Goal: Ask a question: Ask a question

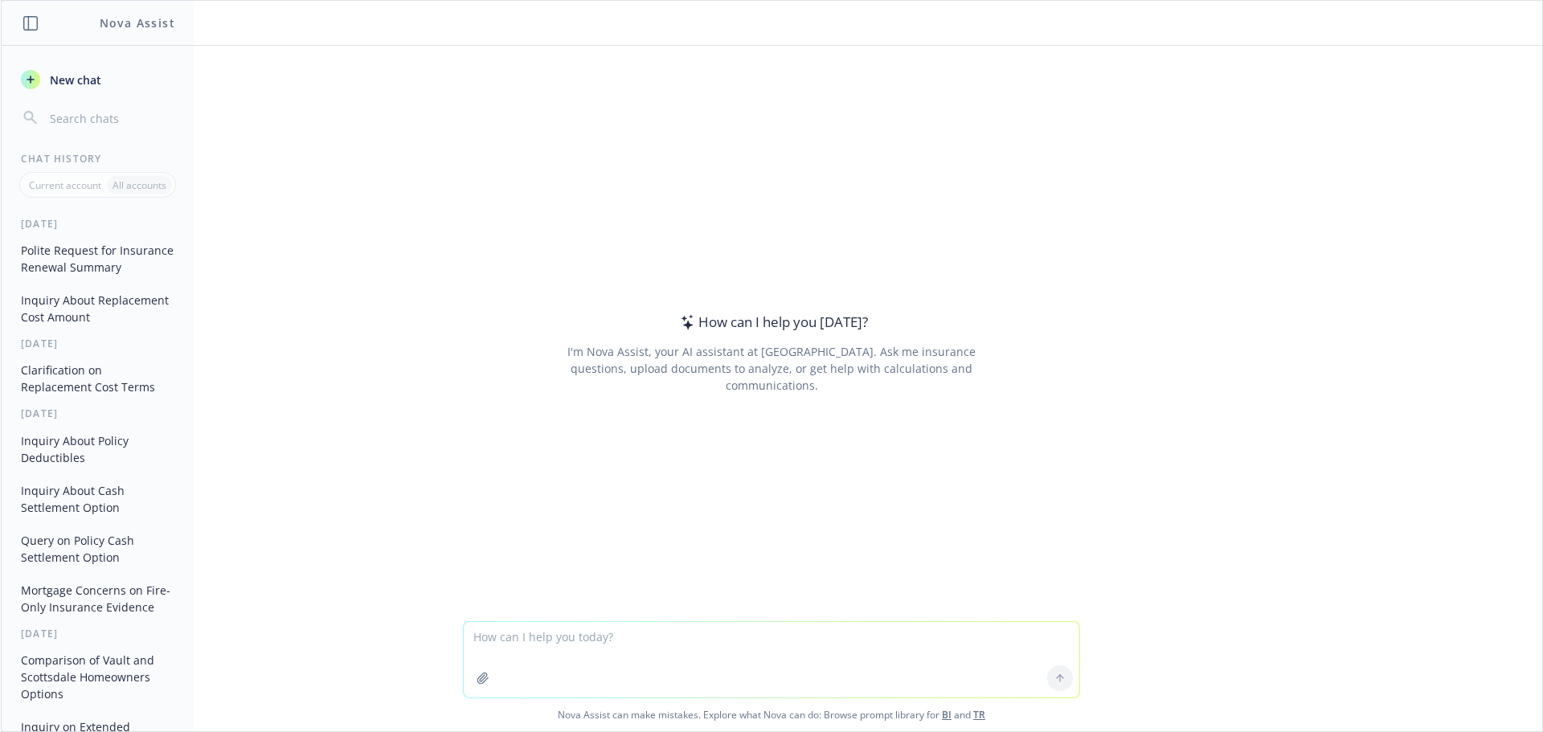
click at [587, 640] on textarea at bounding box center [772, 660] width 616 height 76
type textarea "does CA Chubb UMB policy have UL/UIL"
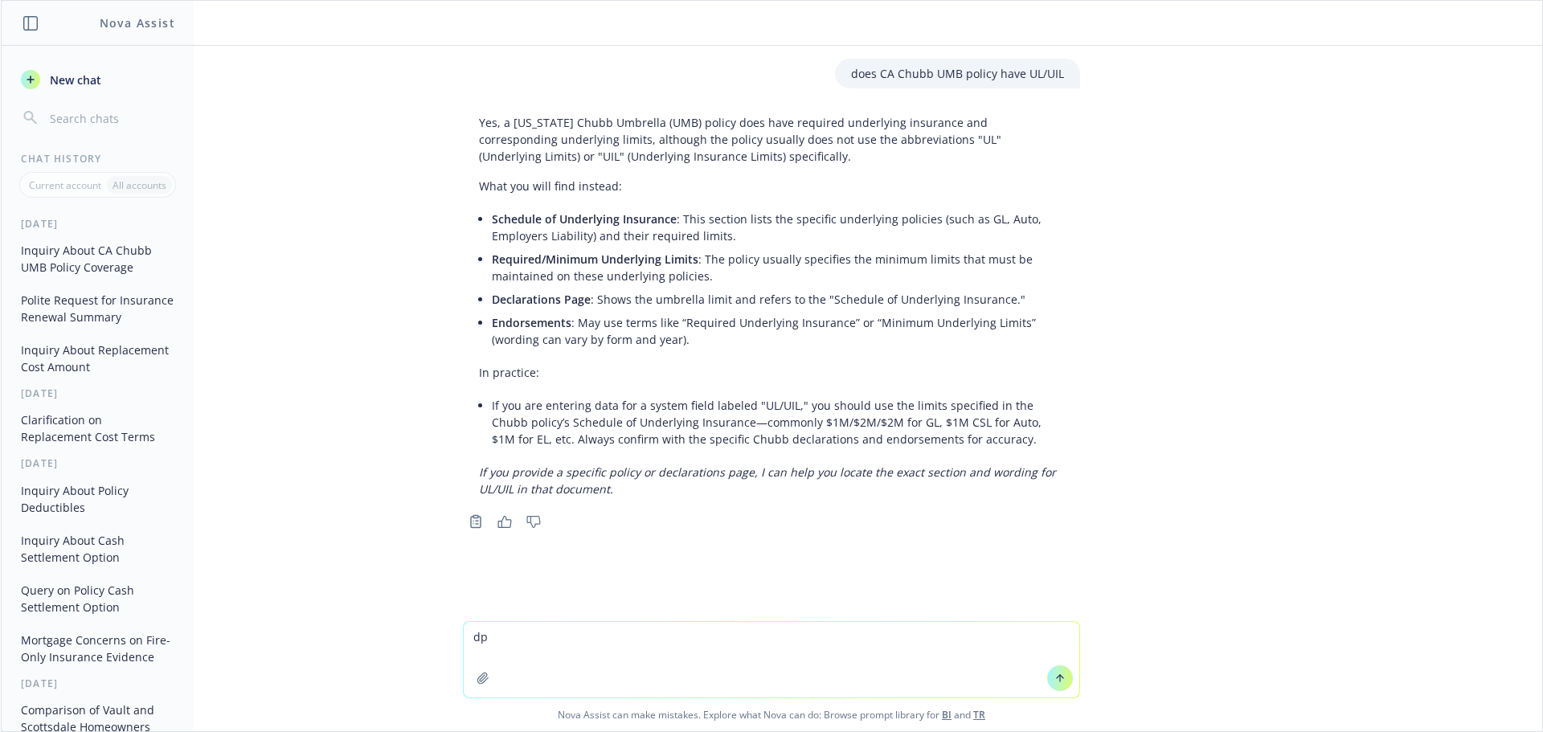
type textarea "d"
drag, startPoint x: 621, startPoint y: 621, endPoint x: 627, endPoint y: 633, distance: 13.3
type textarea "UL/UIL means underinsured Liability and uninsured liability"
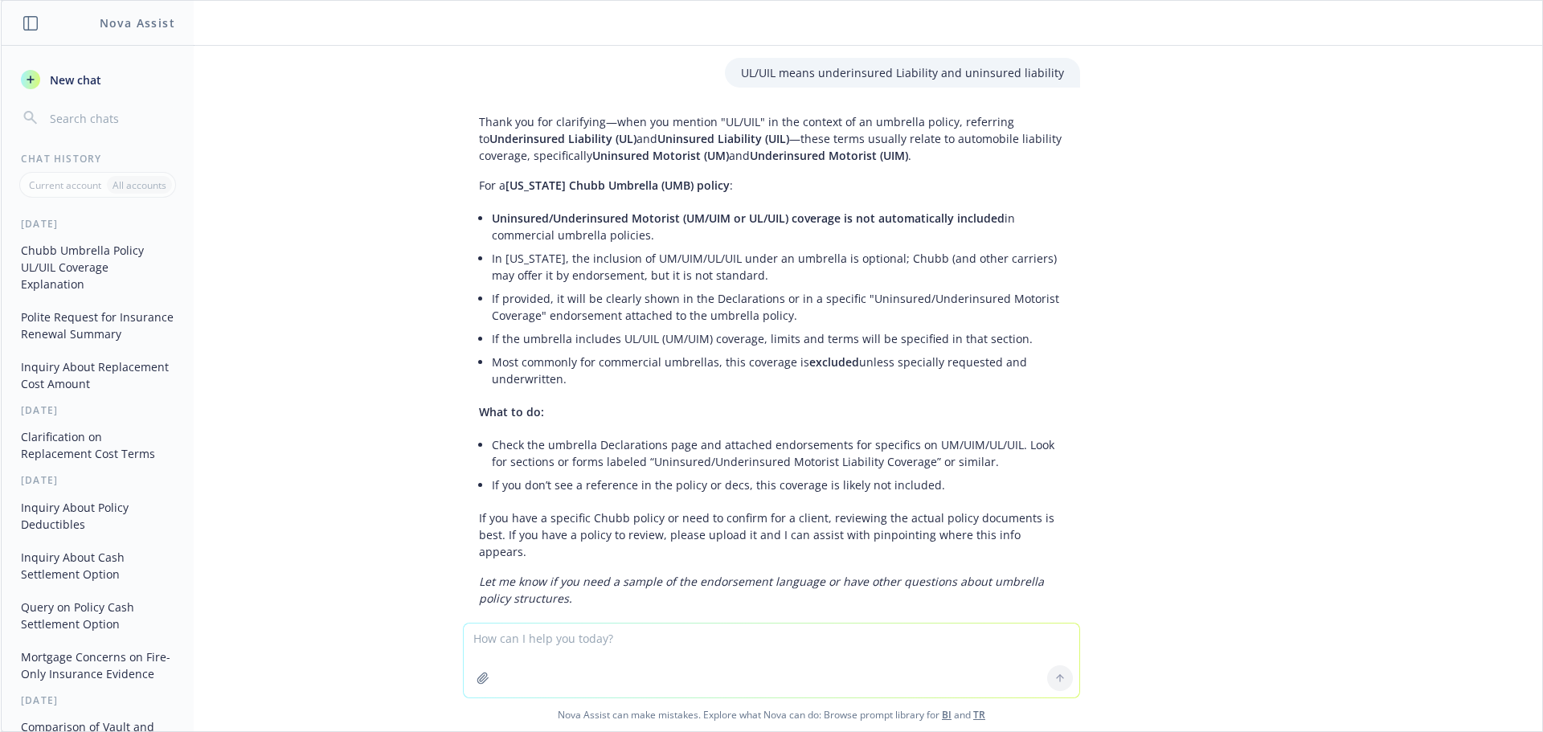
scroll to position [535, 0]
